Goal: Task Accomplishment & Management: Use online tool/utility

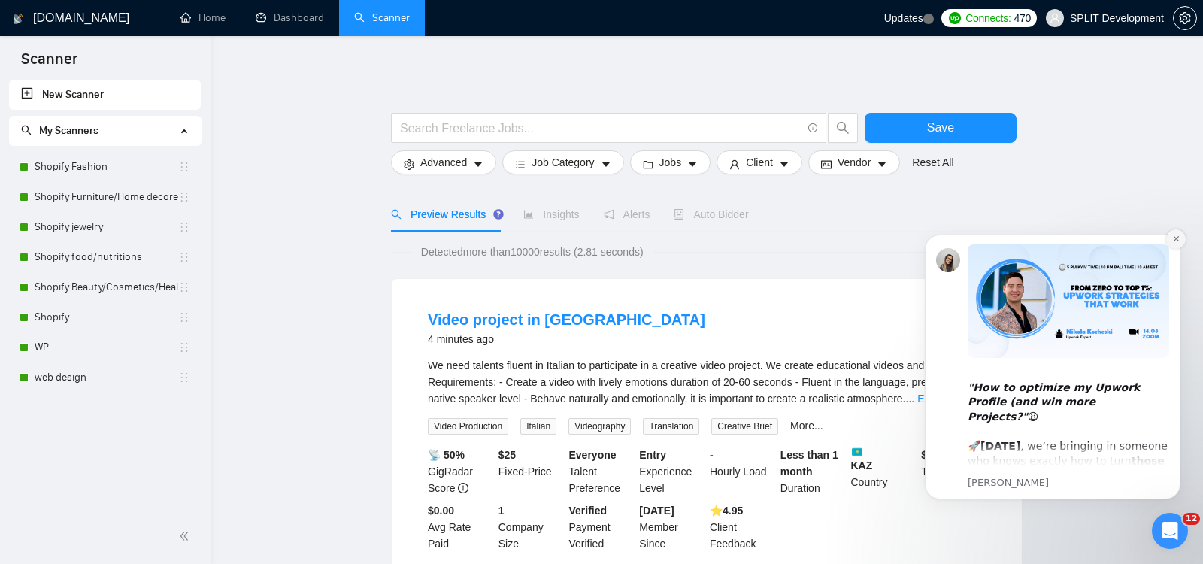
click at [1176, 241] on icon "Dismiss notification" at bounding box center [1176, 239] width 8 height 8
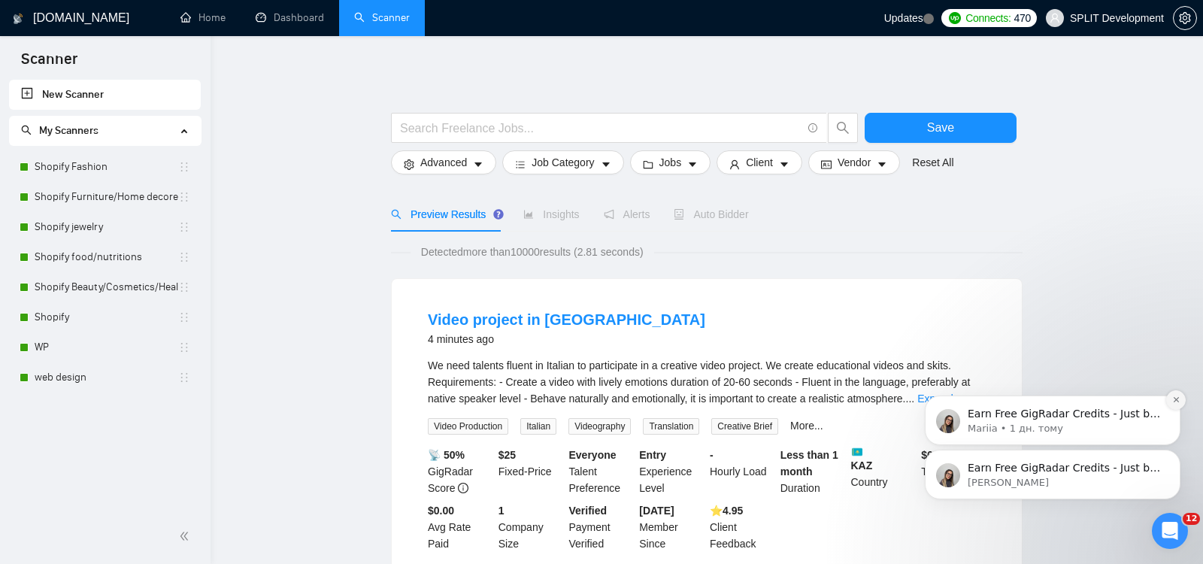
click at [1177, 402] on icon "Dismiss notification" at bounding box center [1176, 400] width 8 height 8
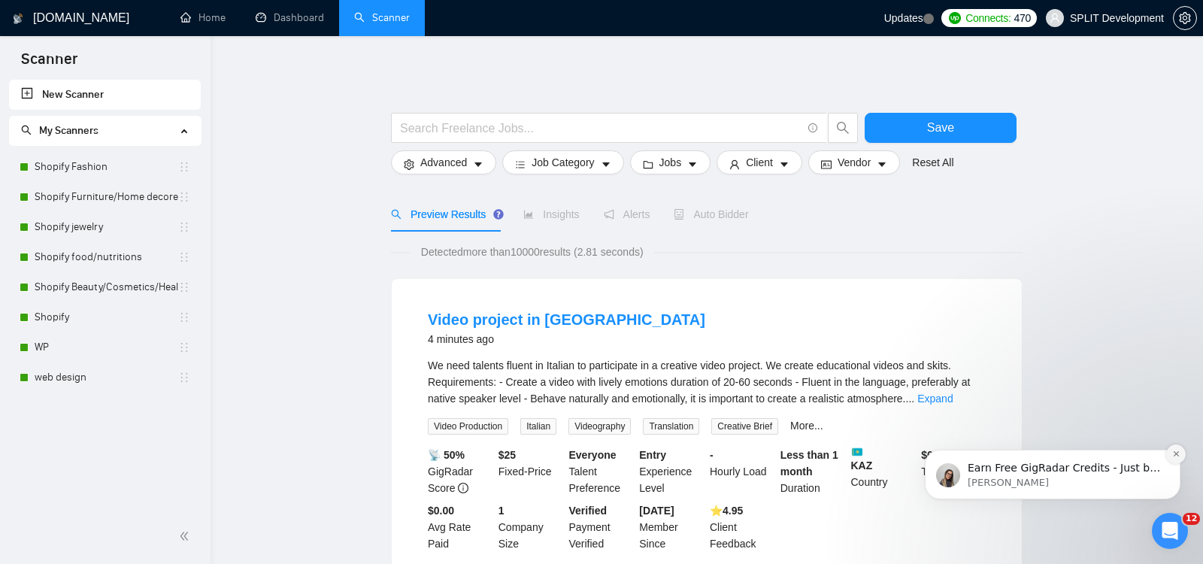
click at [1178, 453] on icon "Dismiss notification" at bounding box center [1176, 454] width 8 height 8
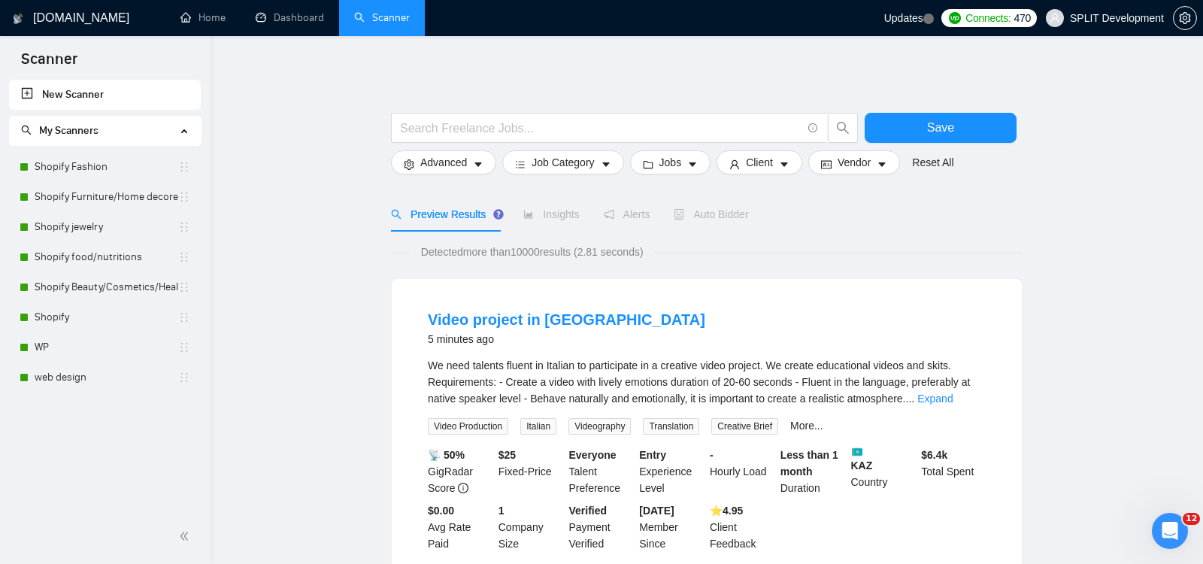
click at [59, 326] on link "Shopify" at bounding box center [107, 317] width 144 height 30
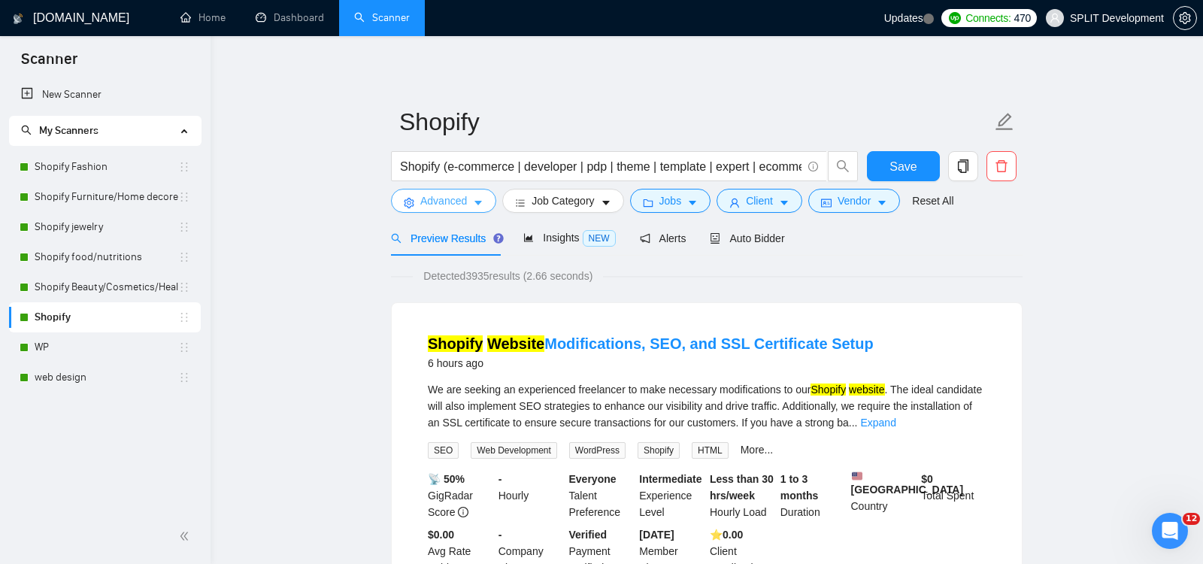
click at [429, 206] on span "Advanced" at bounding box center [443, 201] width 47 height 17
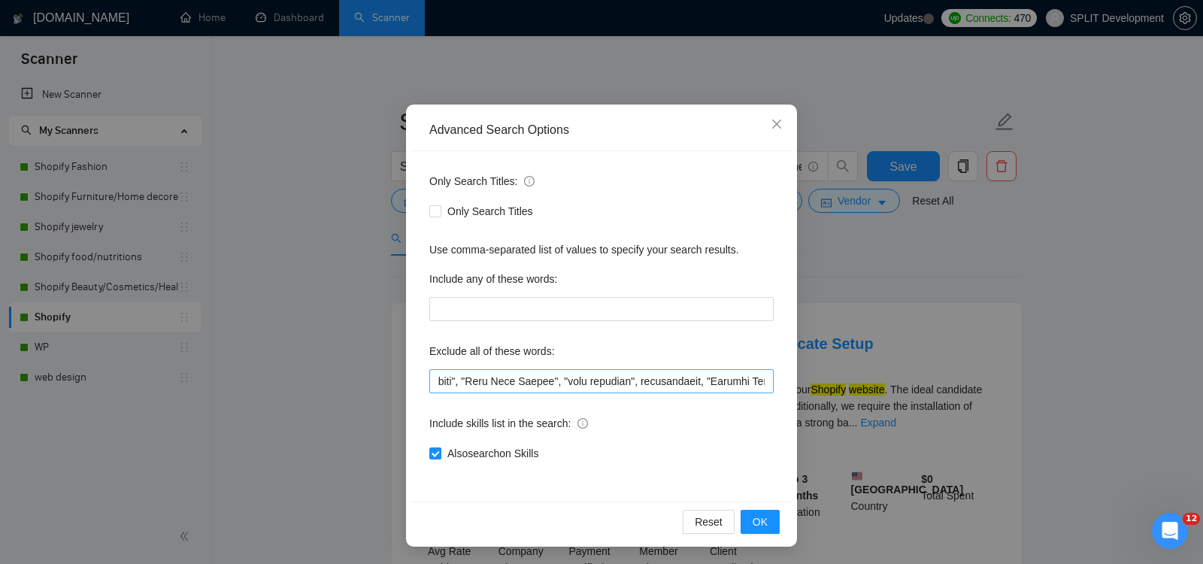
scroll to position [0, 3513]
click at [556, 383] on input "text" at bounding box center [601, 381] width 344 height 24
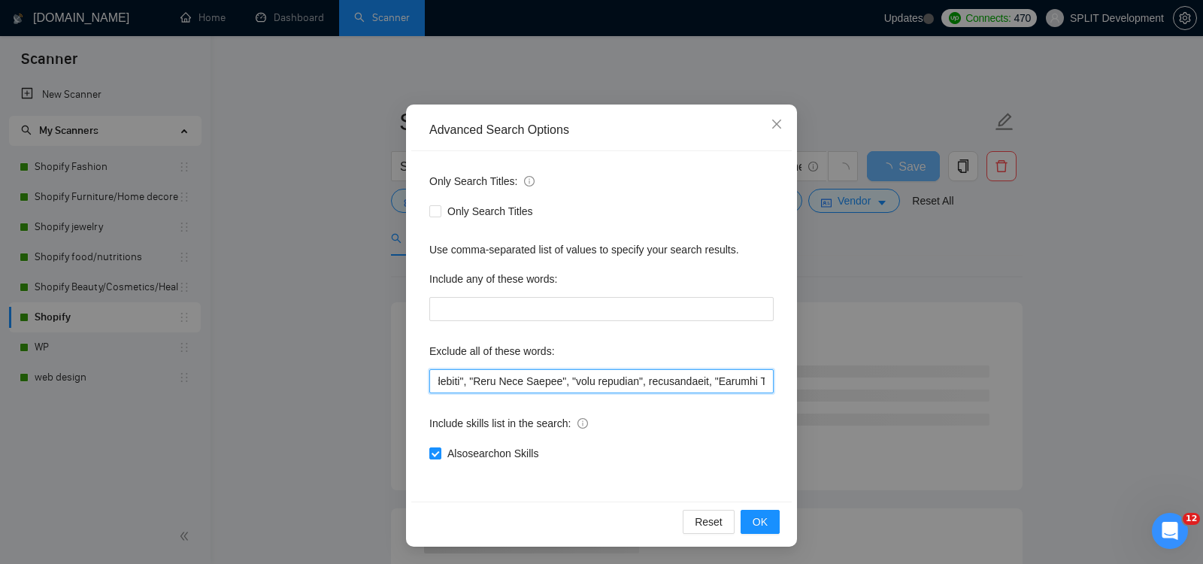
paste input "Growth Specialist"
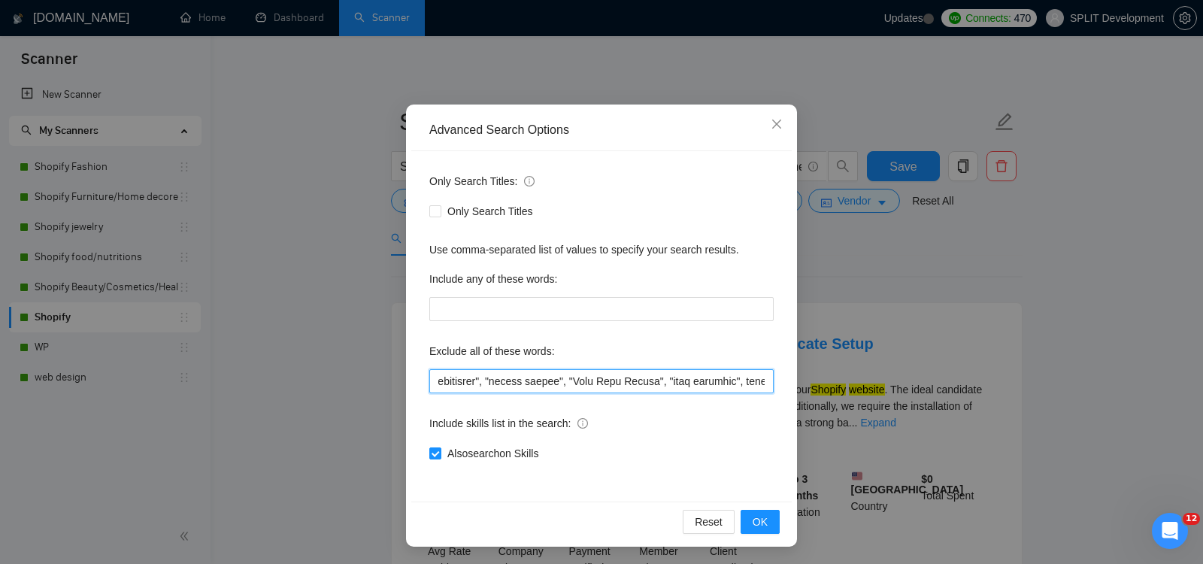
drag, startPoint x: 655, startPoint y: 381, endPoint x: 562, endPoint y: 382, distance: 93.3
click at [562, 382] on input "text" at bounding box center [601, 381] width 344 height 24
type input ""klaviyo specialist", "klavio specialist", "Creative Director", "Content Direct…"
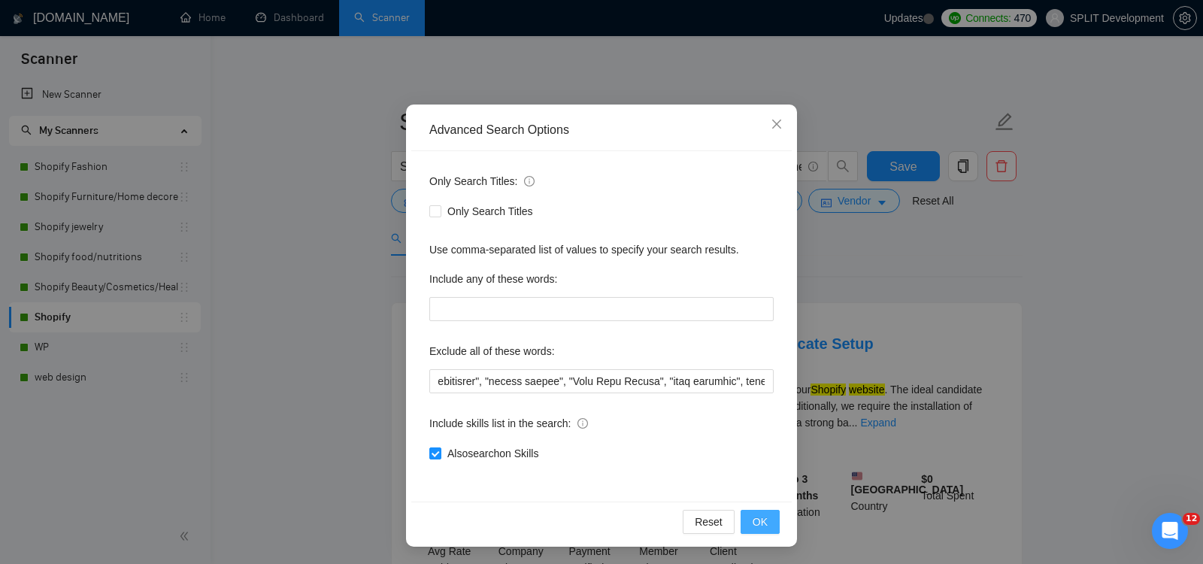
click at [763, 521] on span "OK" at bounding box center [760, 522] width 15 height 17
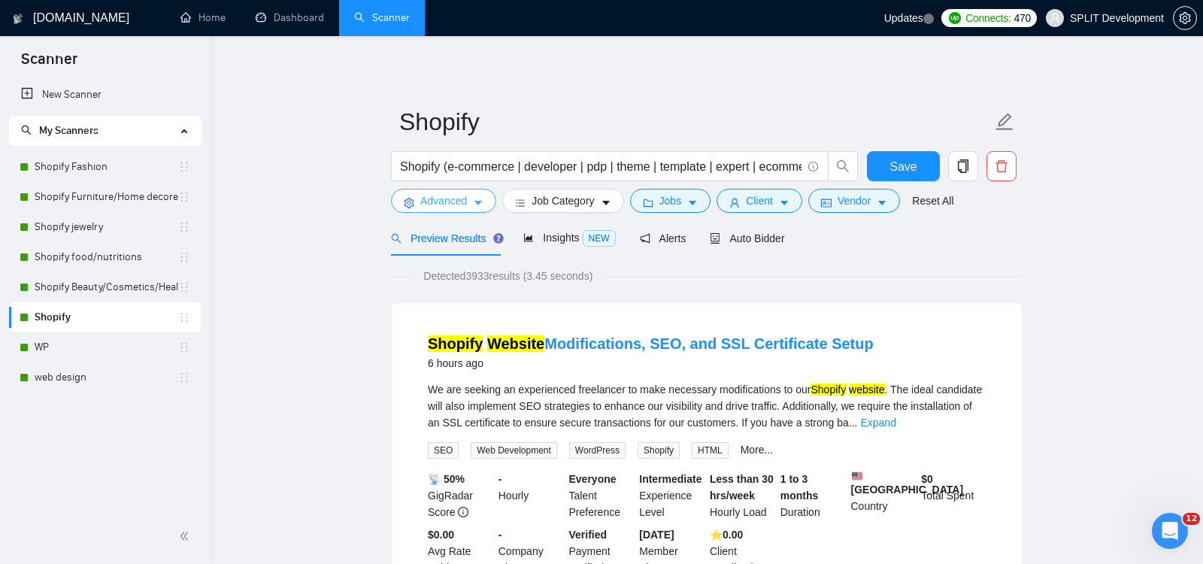
scroll to position [0, 0]
click at [68, 349] on link "WP" at bounding box center [107, 347] width 144 height 30
click at [903, 165] on span "Save" at bounding box center [903, 166] width 27 height 19
click at [75, 349] on link "WP" at bounding box center [107, 347] width 144 height 30
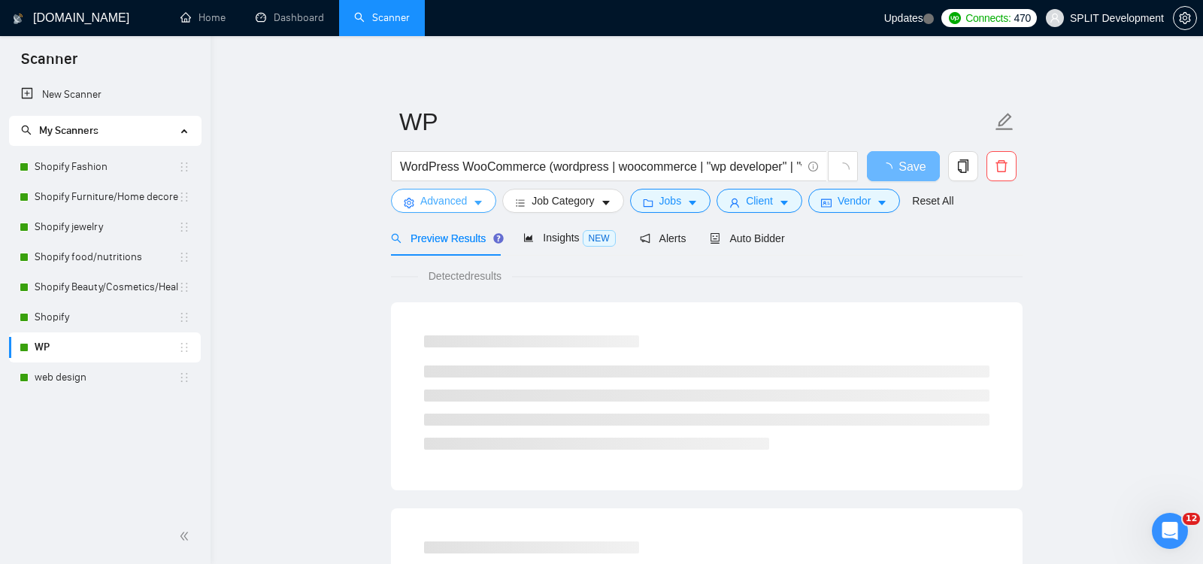
click at [435, 205] on span "Advanced" at bounding box center [443, 201] width 47 height 17
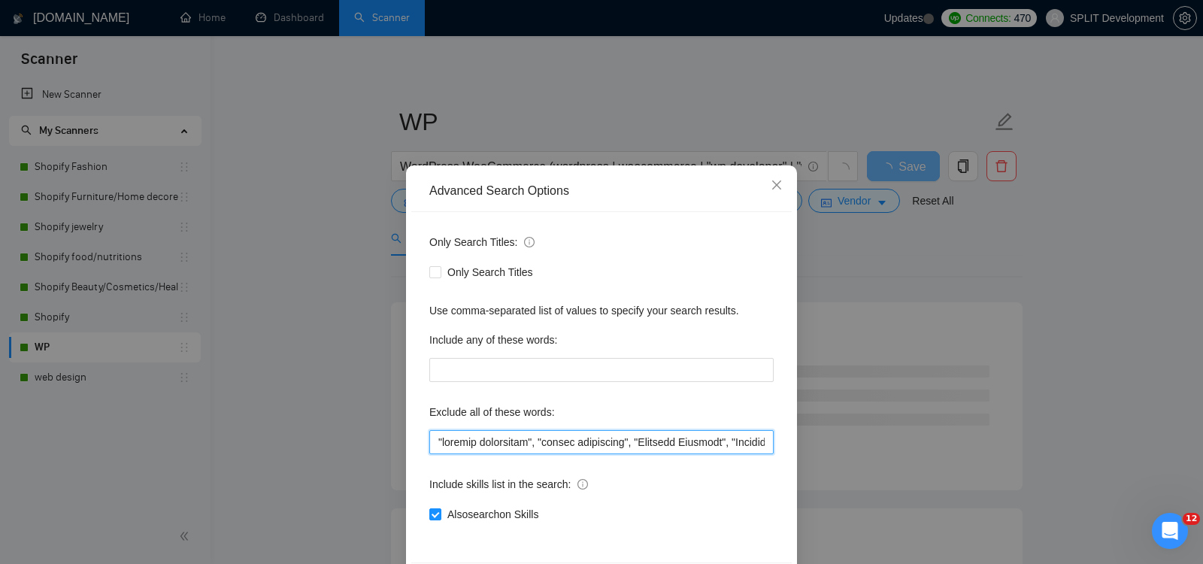
click at [432, 441] on input "text" at bounding box center [601, 442] width 344 height 24
paste input ""Growth Specialist","
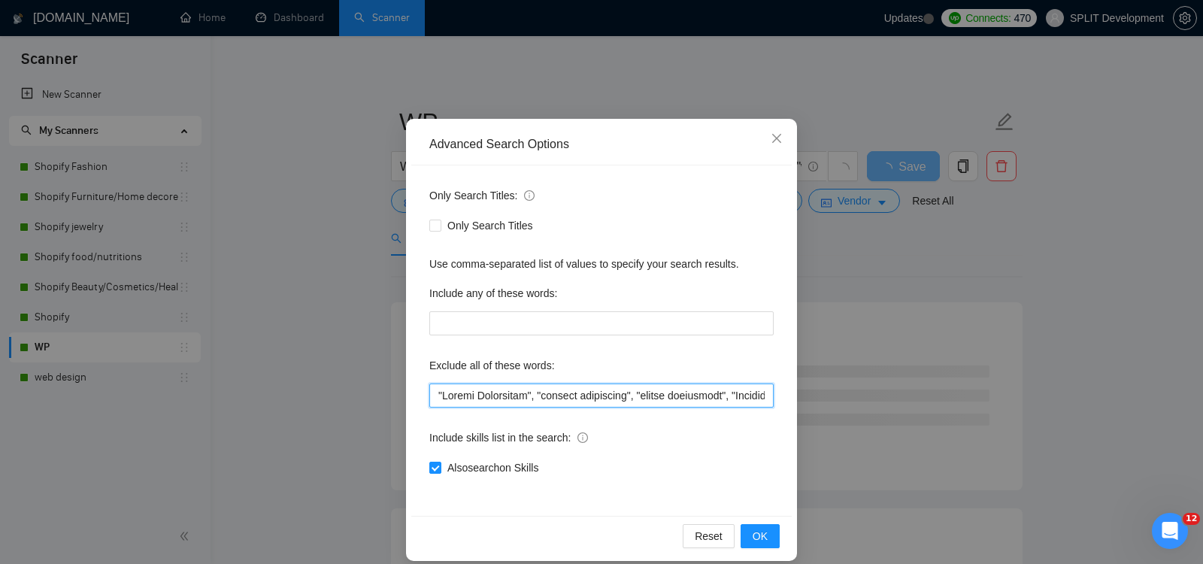
scroll to position [61, 0]
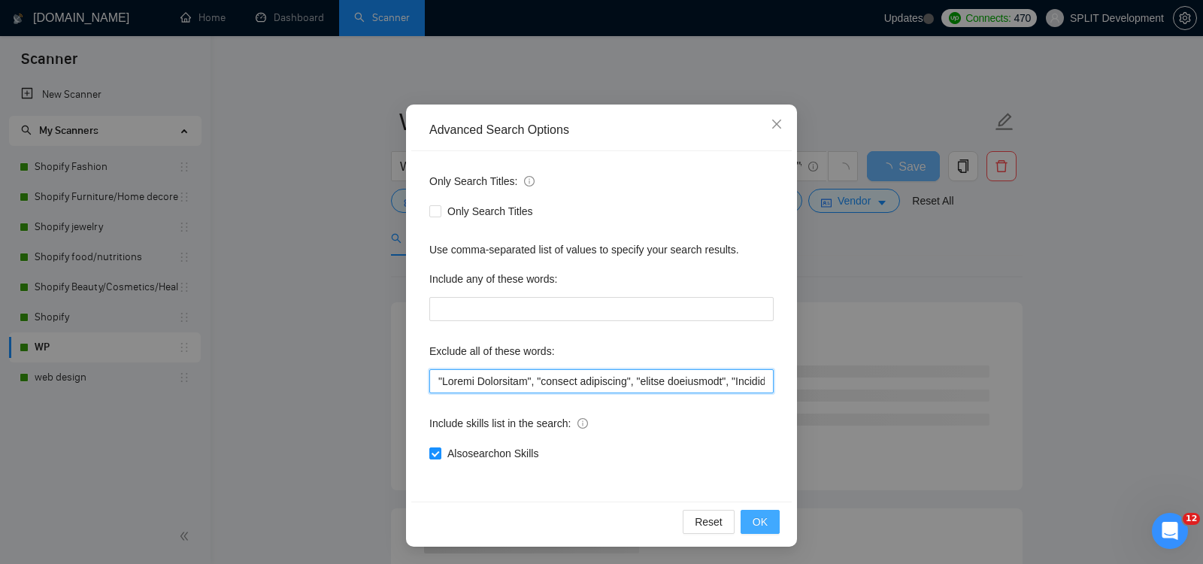
type input ""Growth Specialist", "klaviyo specialist", "klavio specialist", "Creative Direc…"
click at [767, 523] on span "OK" at bounding box center [760, 522] width 15 height 17
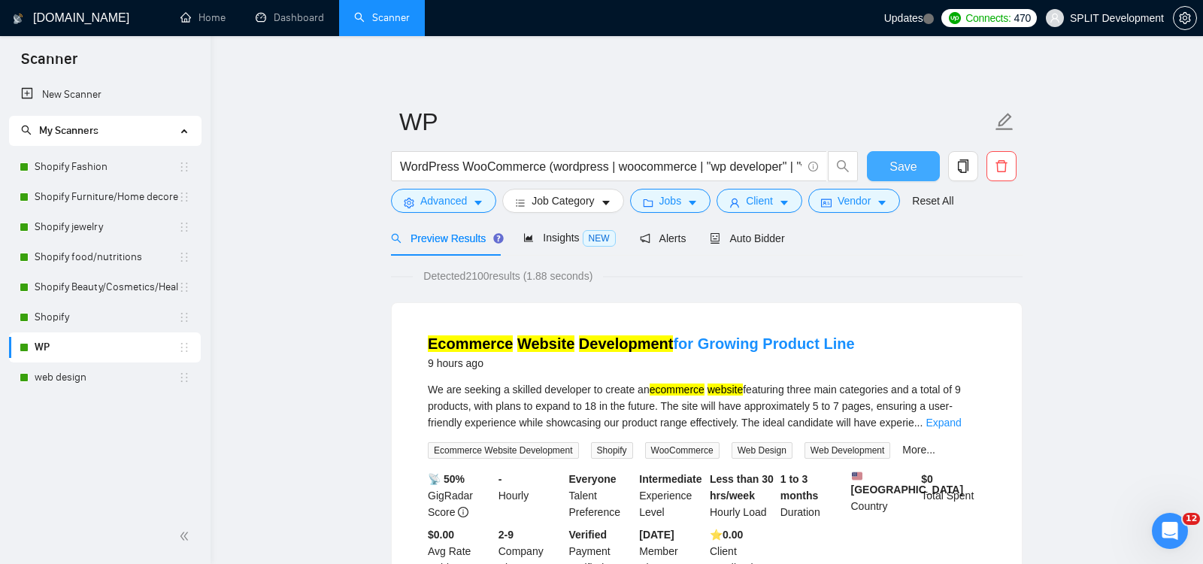
click at [911, 166] on span "Save" at bounding box center [903, 166] width 27 height 19
